Goal: Task Accomplishment & Management: Manage account settings

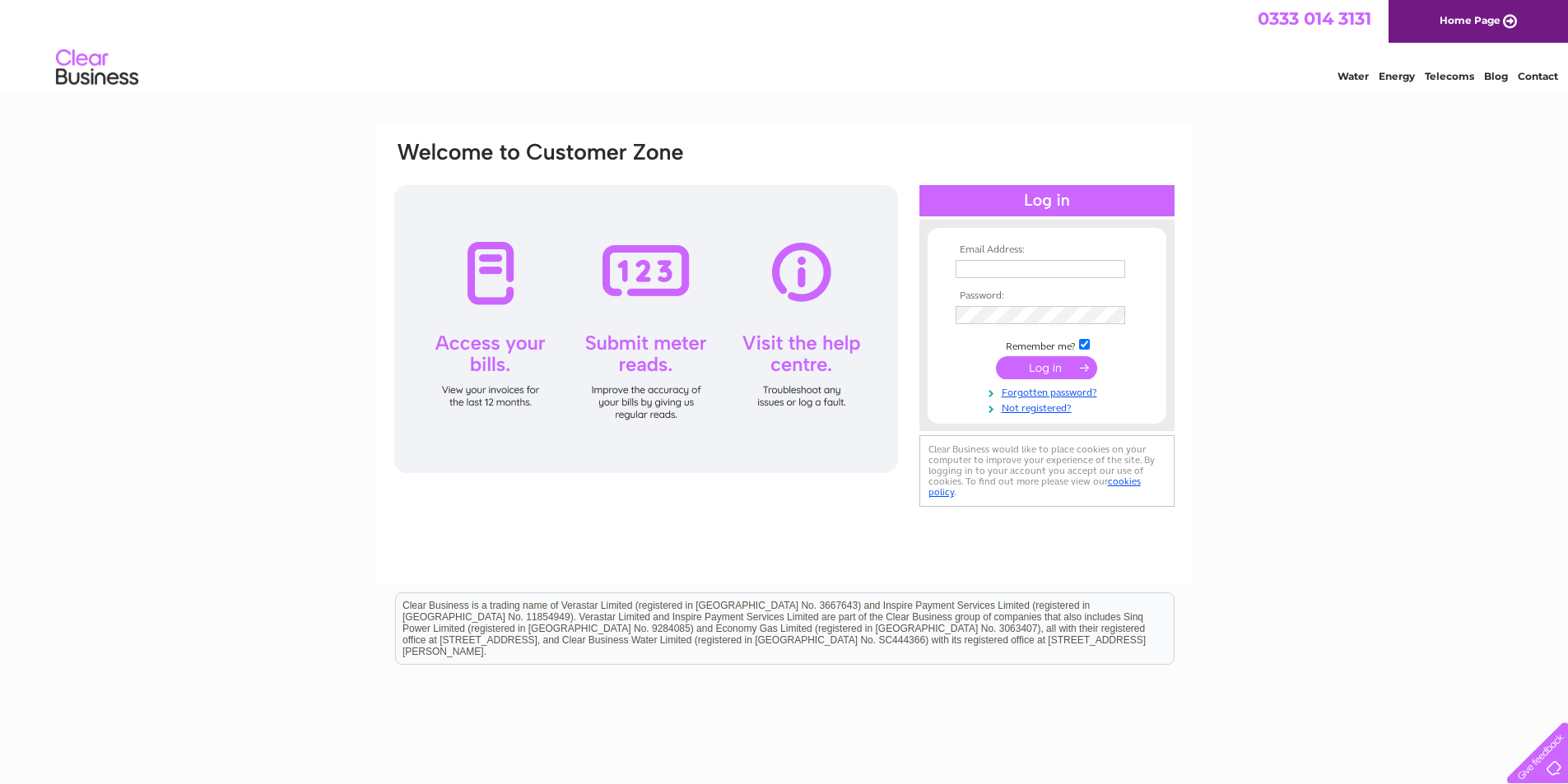
type input "accounts@crabhousecafe.co.uk"
click at [1063, 367] on input "submit" at bounding box center [1046, 367] width 101 height 23
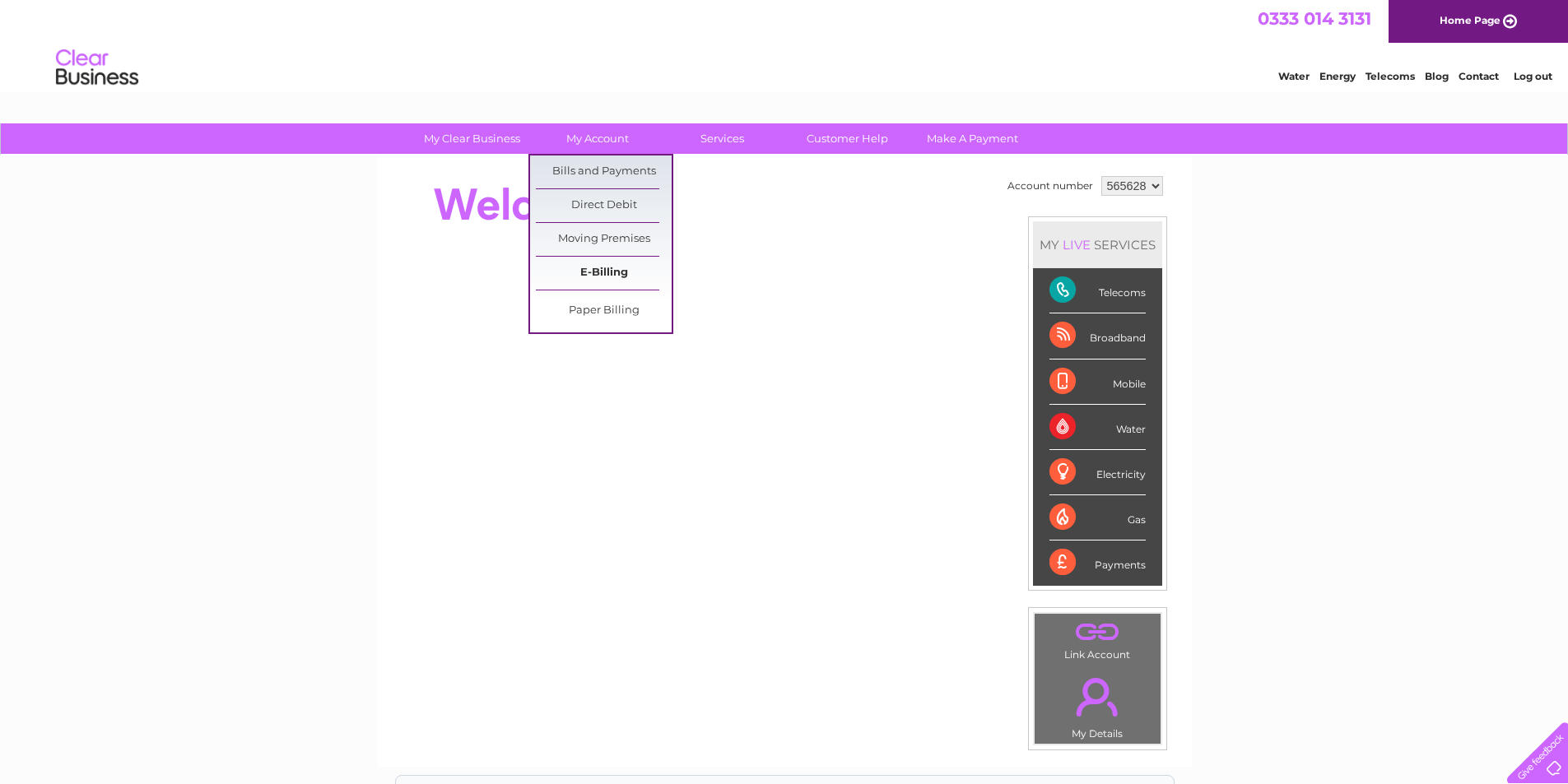
click at [593, 277] on link "E-Billing" at bounding box center [603, 273] width 136 height 33
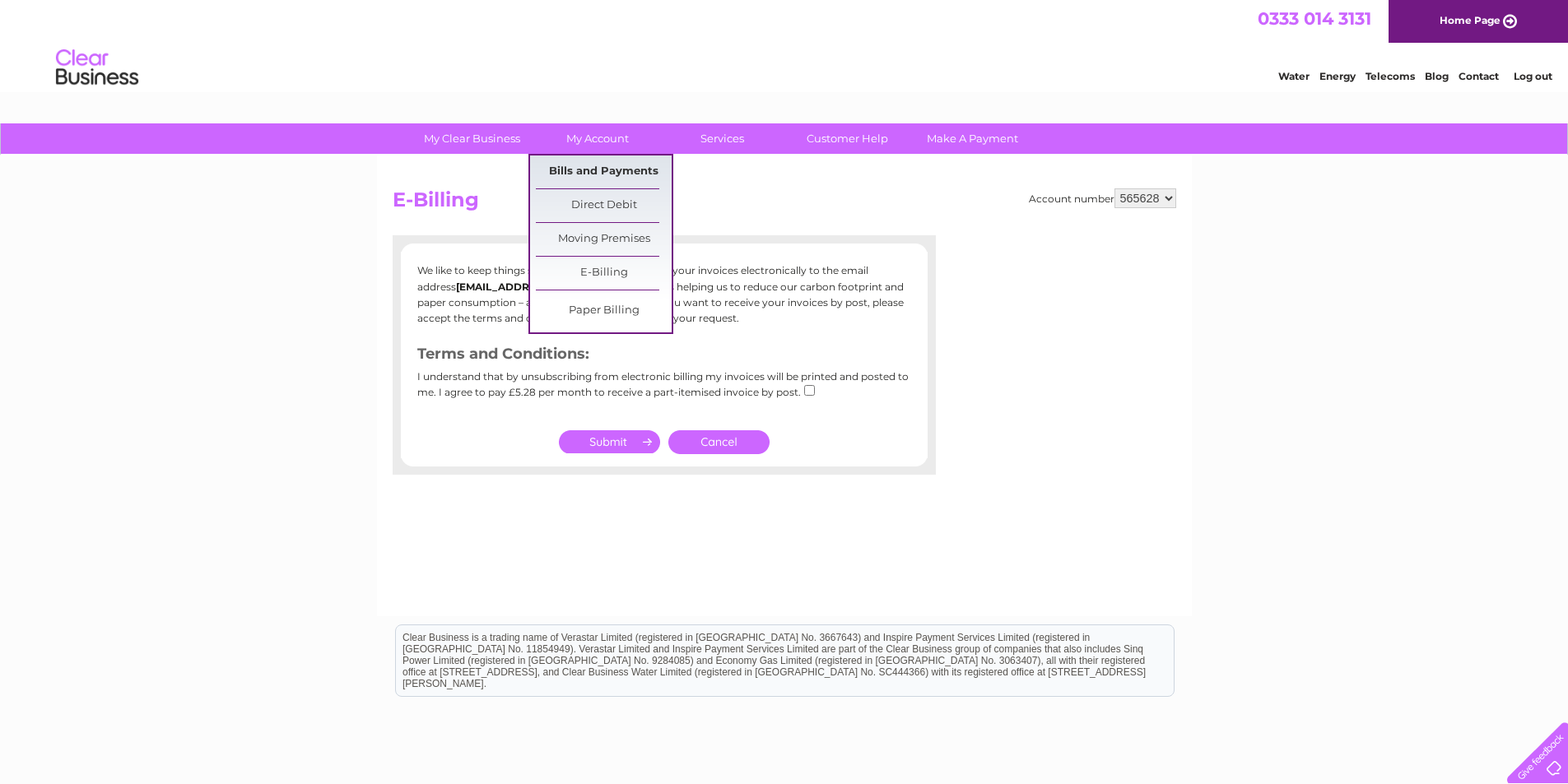
click at [601, 175] on link "Bills and Payments" at bounding box center [603, 172] width 136 height 33
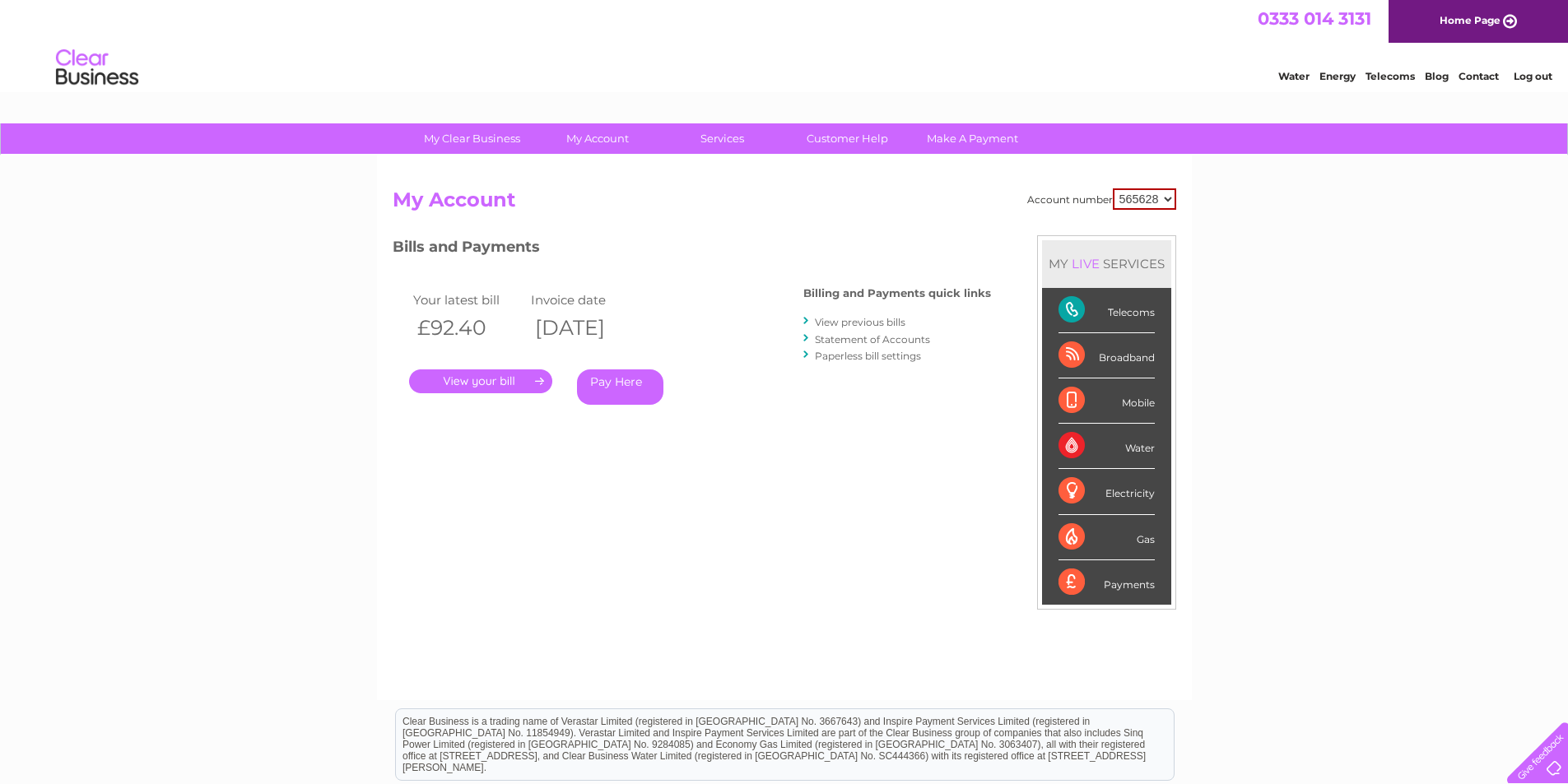
click at [491, 383] on link "." at bounding box center [480, 382] width 143 height 24
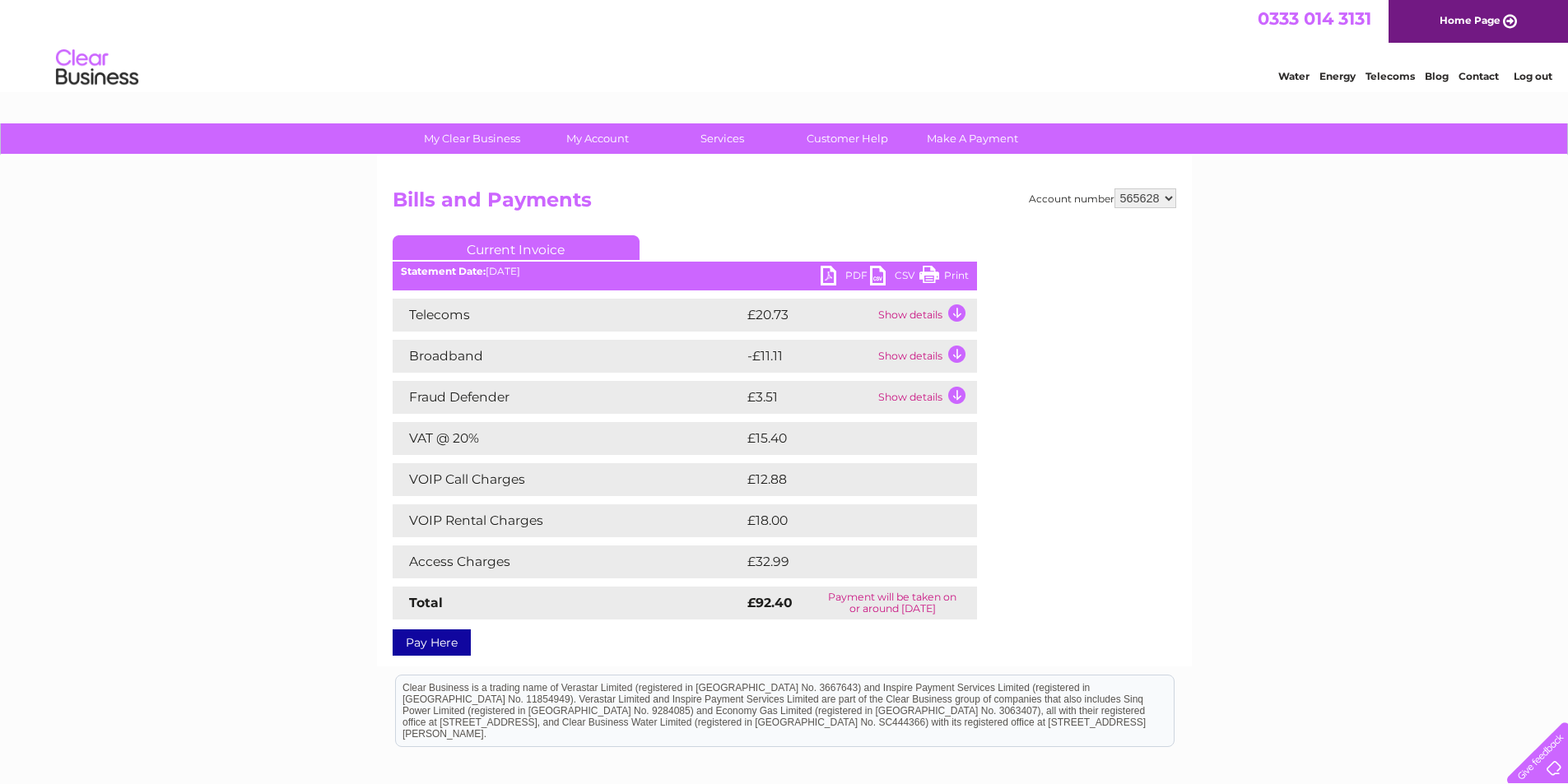
click at [838, 274] on link "PDF" at bounding box center [845, 278] width 49 height 24
click at [1542, 73] on link "Log out" at bounding box center [1533, 76] width 38 height 13
